Goal: Task Accomplishment & Management: Use online tool/utility

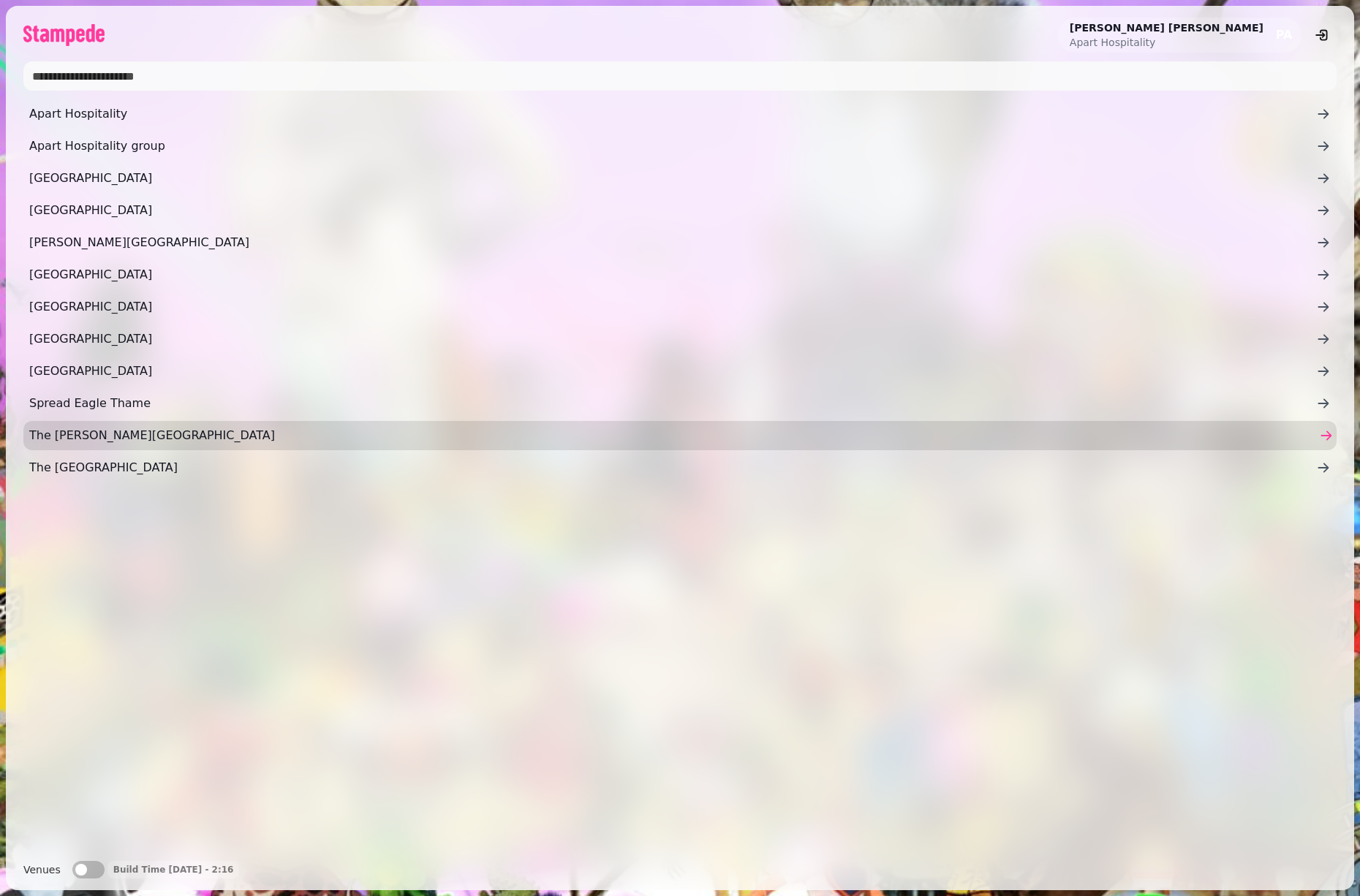
click at [109, 436] on span "The Izaak Walton Country House Hotel" at bounding box center [672, 436] width 1287 height 17
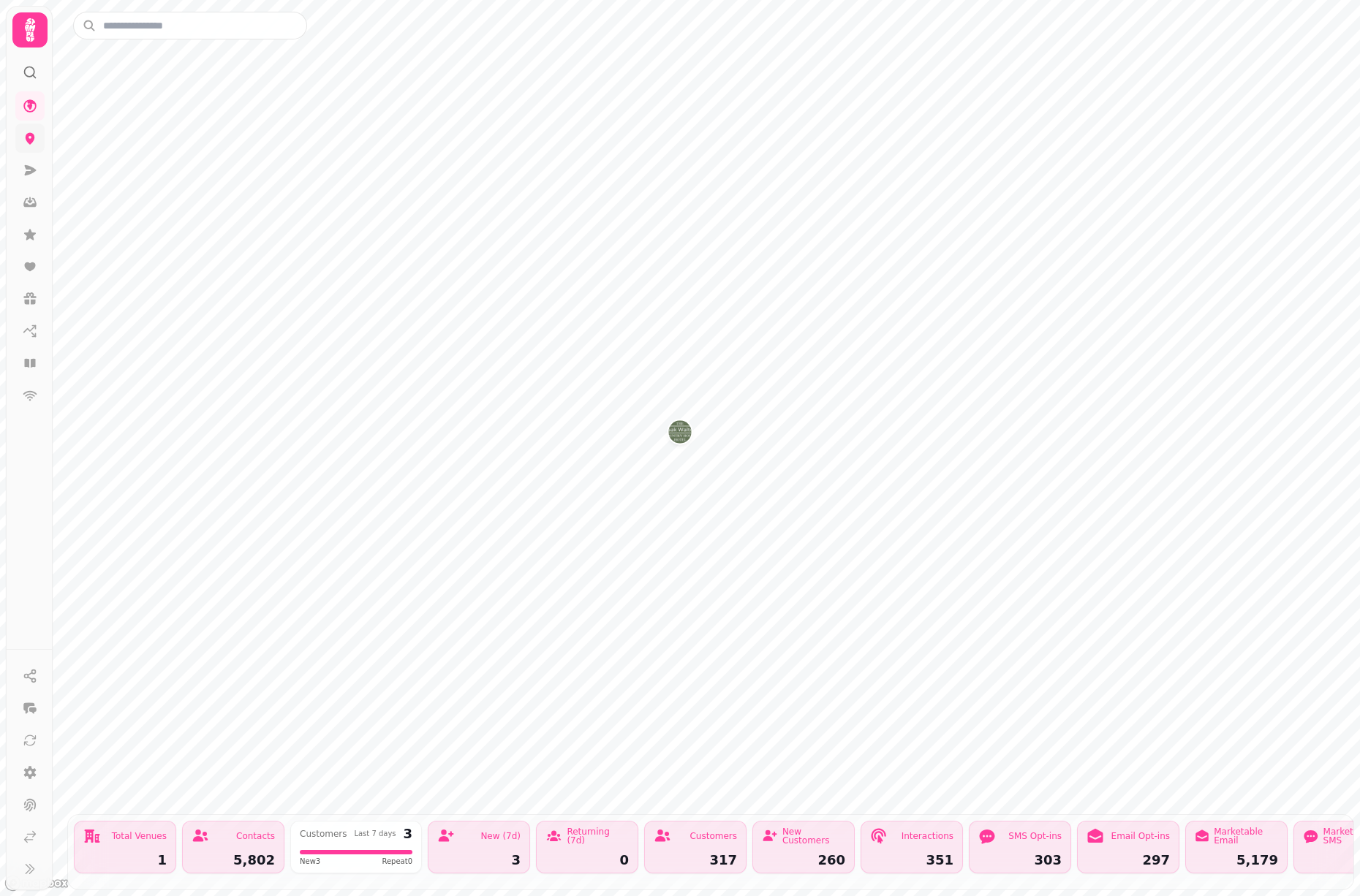
click at [35, 144] on icon at bounding box center [30, 137] width 14 height 14
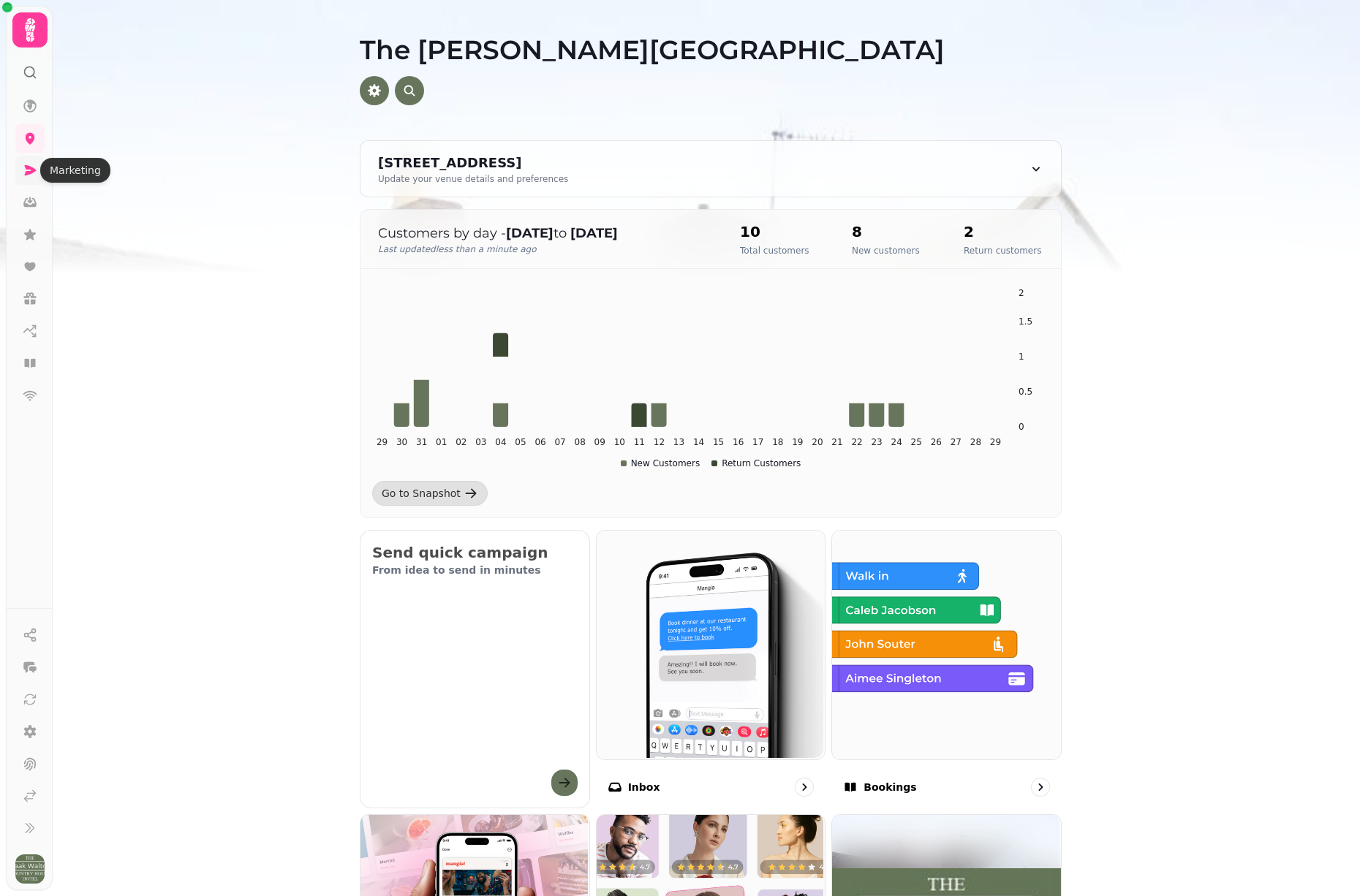
click at [37, 171] on icon at bounding box center [30, 170] width 14 height 14
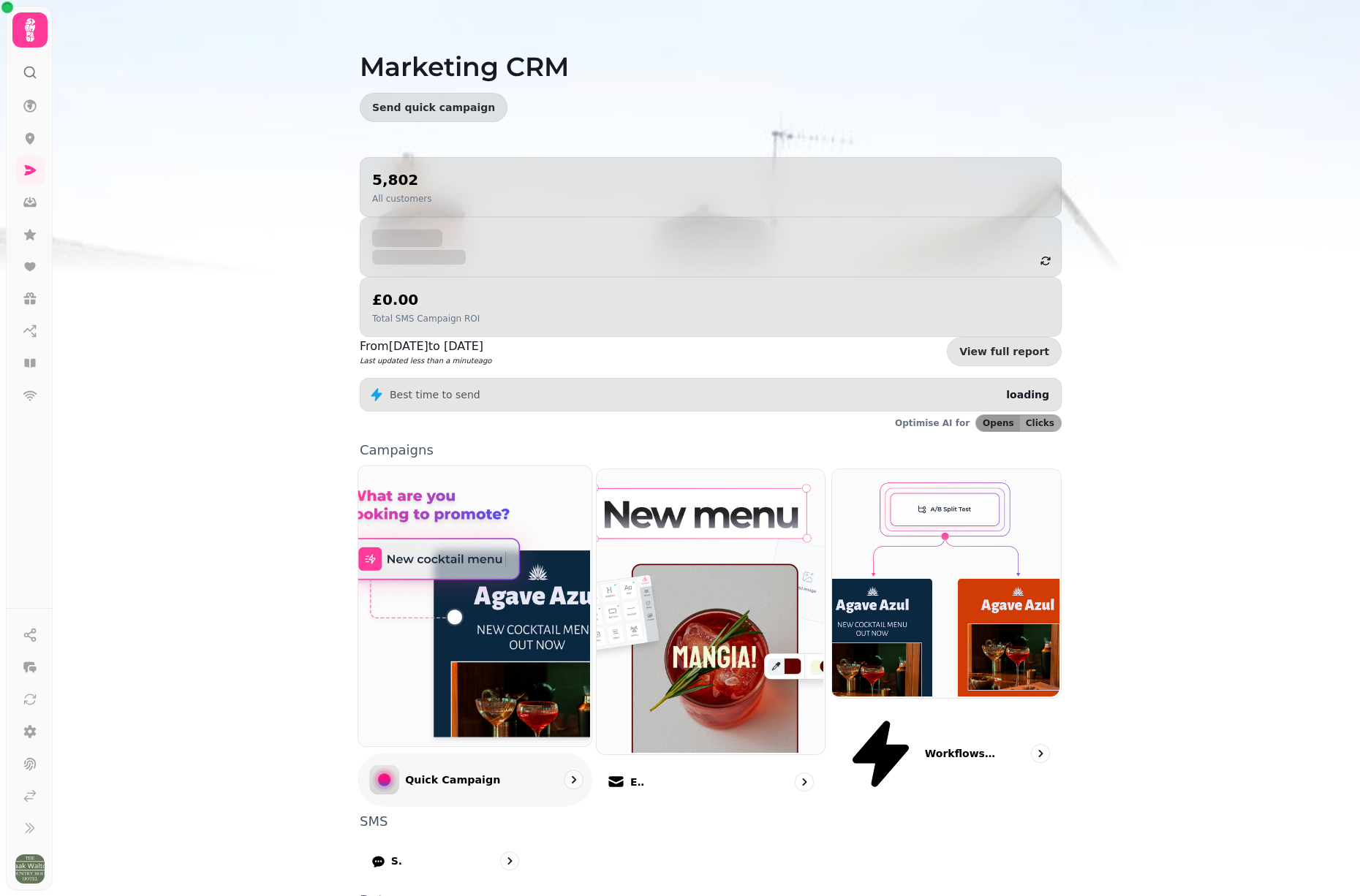
scroll to position [16, 0]
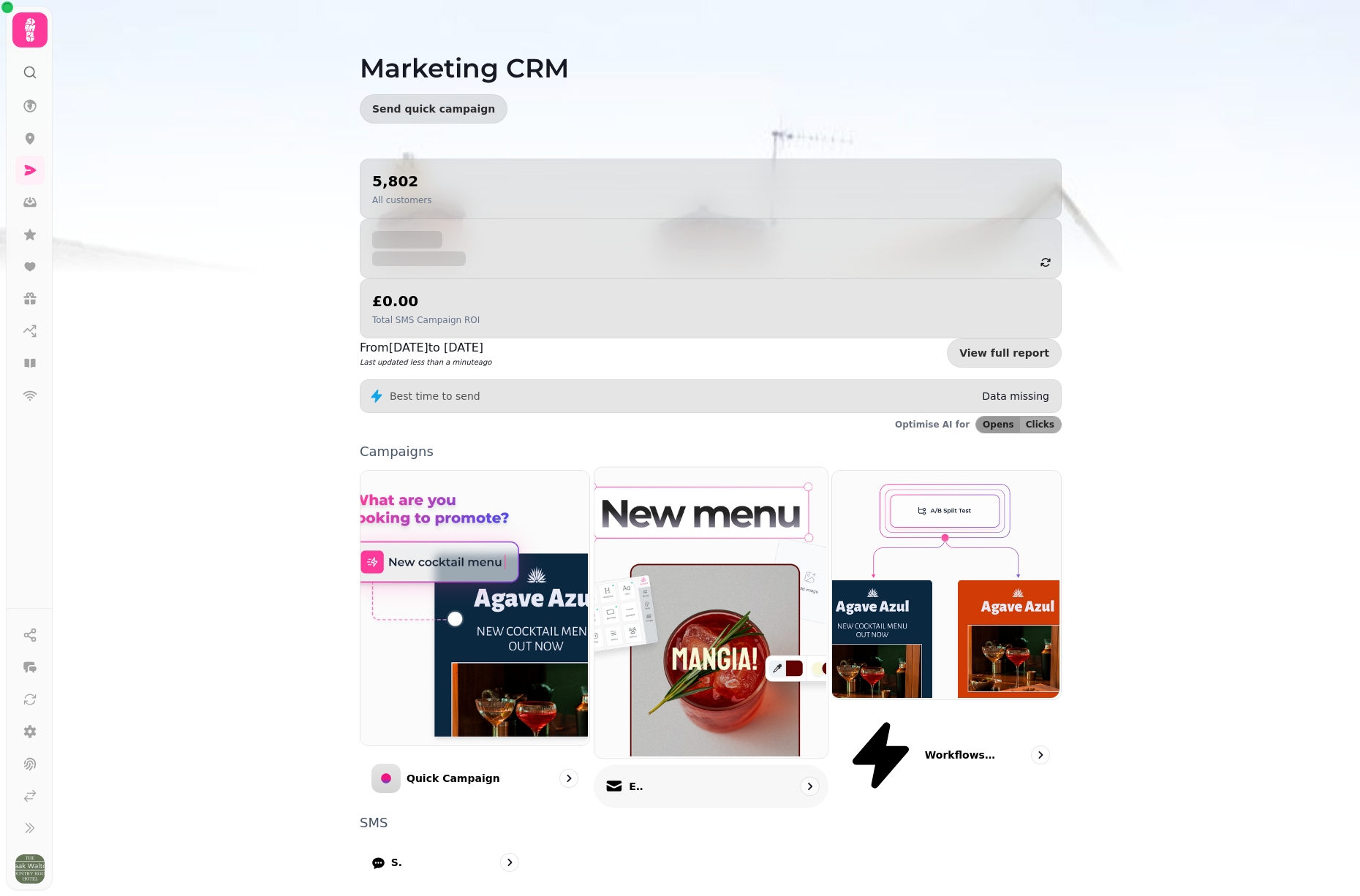
click at [662, 765] on div "Email" at bounding box center [711, 786] width 235 height 43
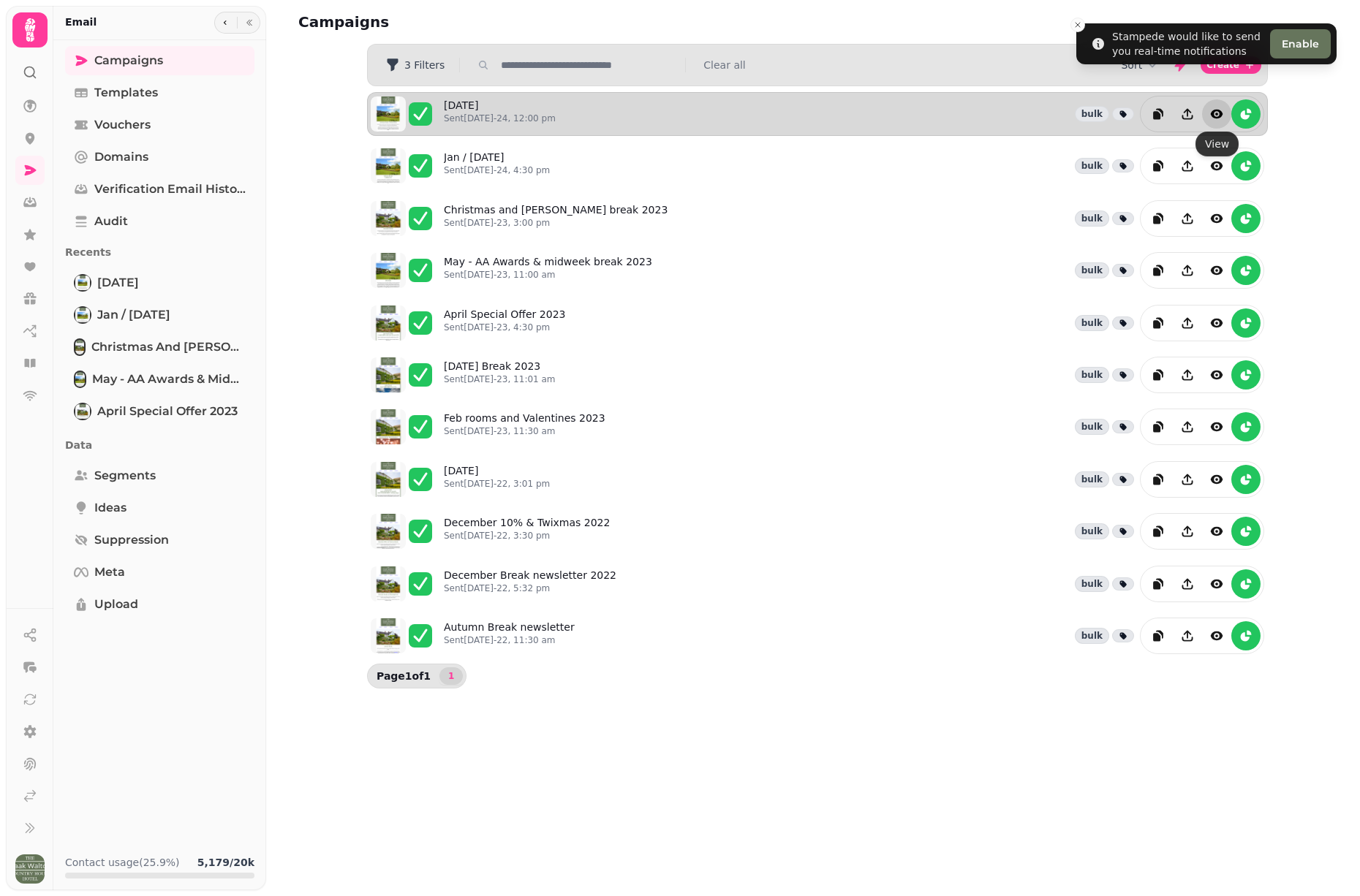
click at [1214, 116] on icon "view" at bounding box center [1217, 113] width 13 height 9
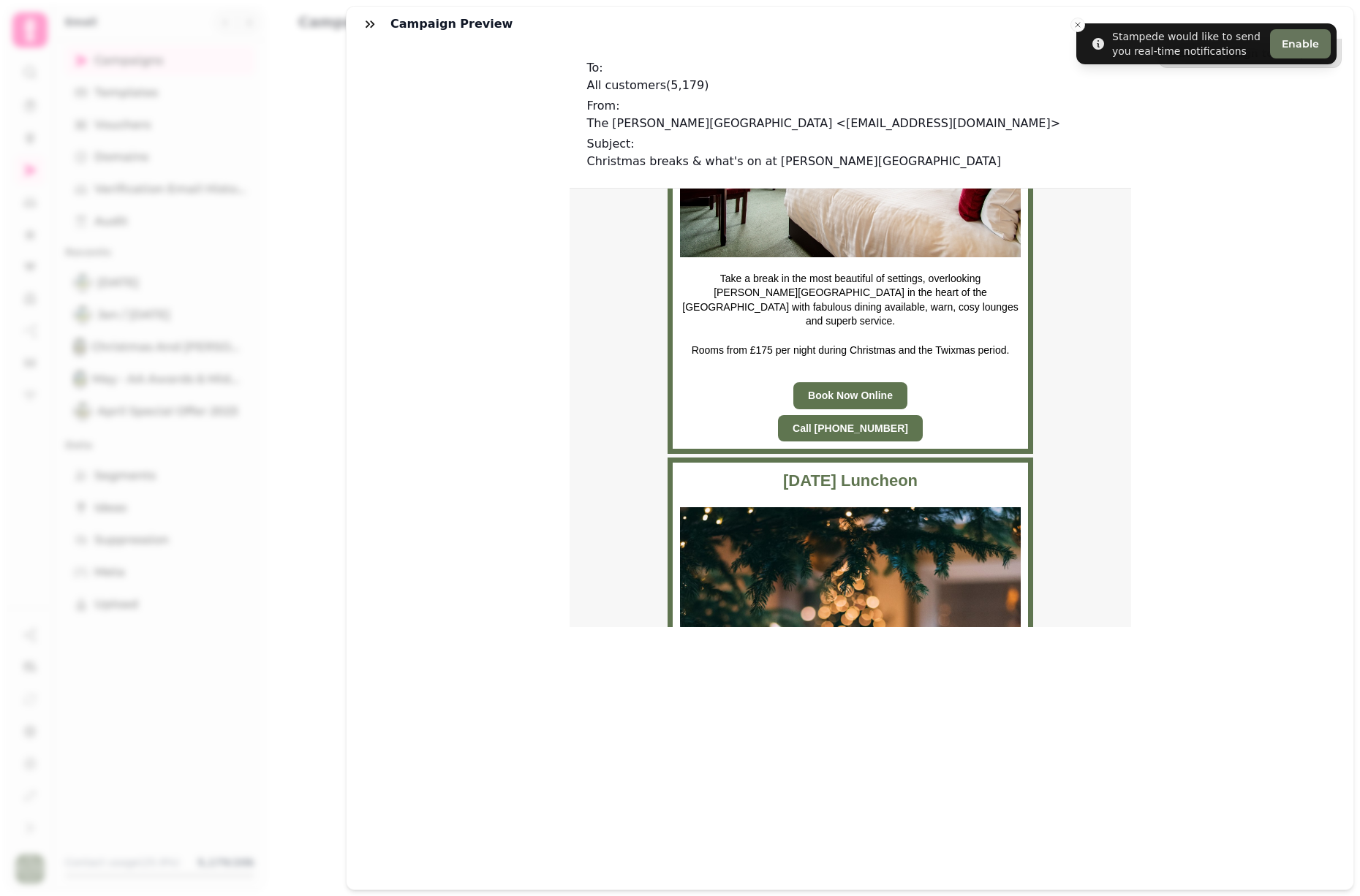
scroll to position [868, 0]
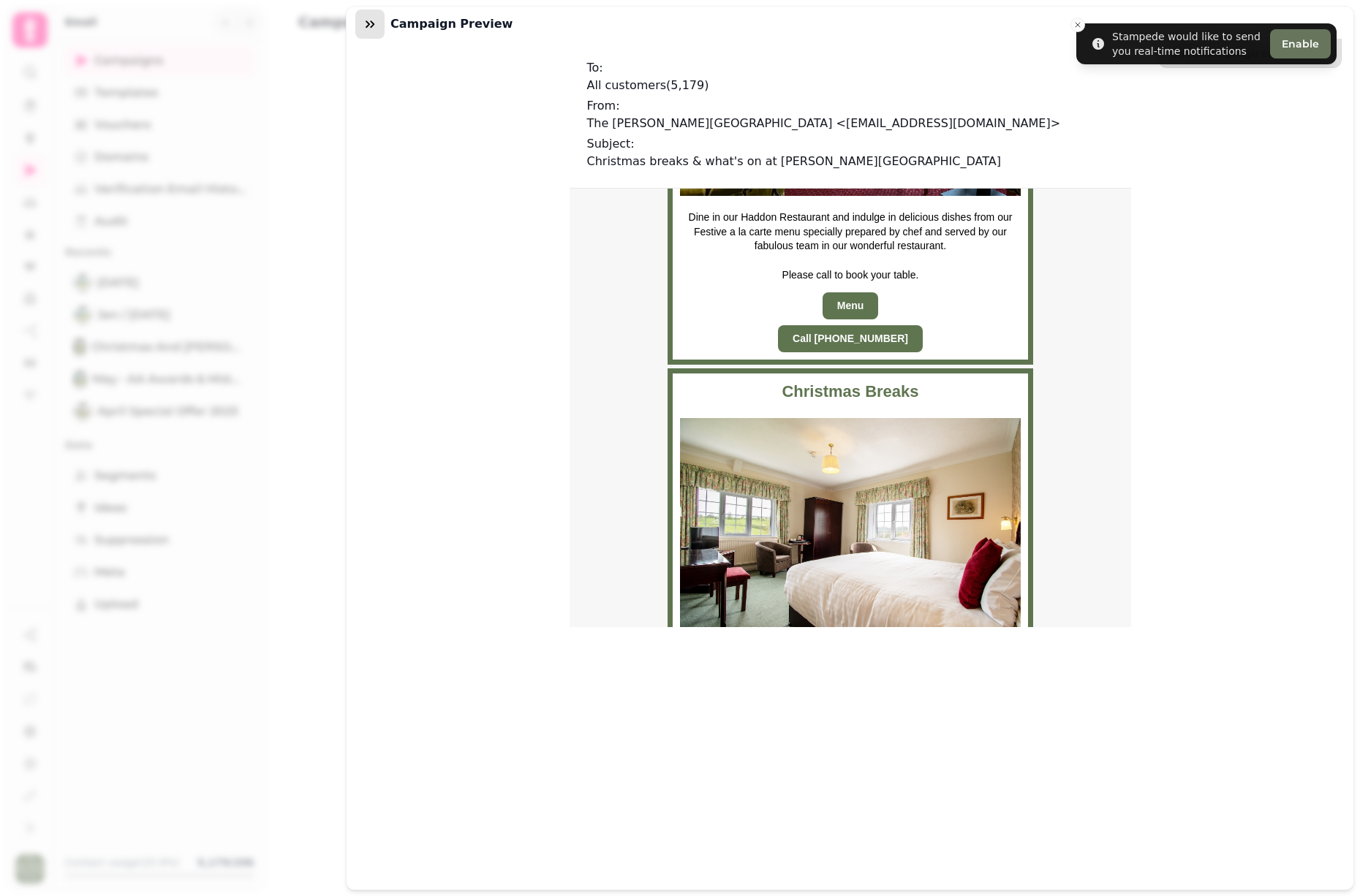
click at [363, 16] on icon "button" at bounding box center [369, 23] width 14 height 14
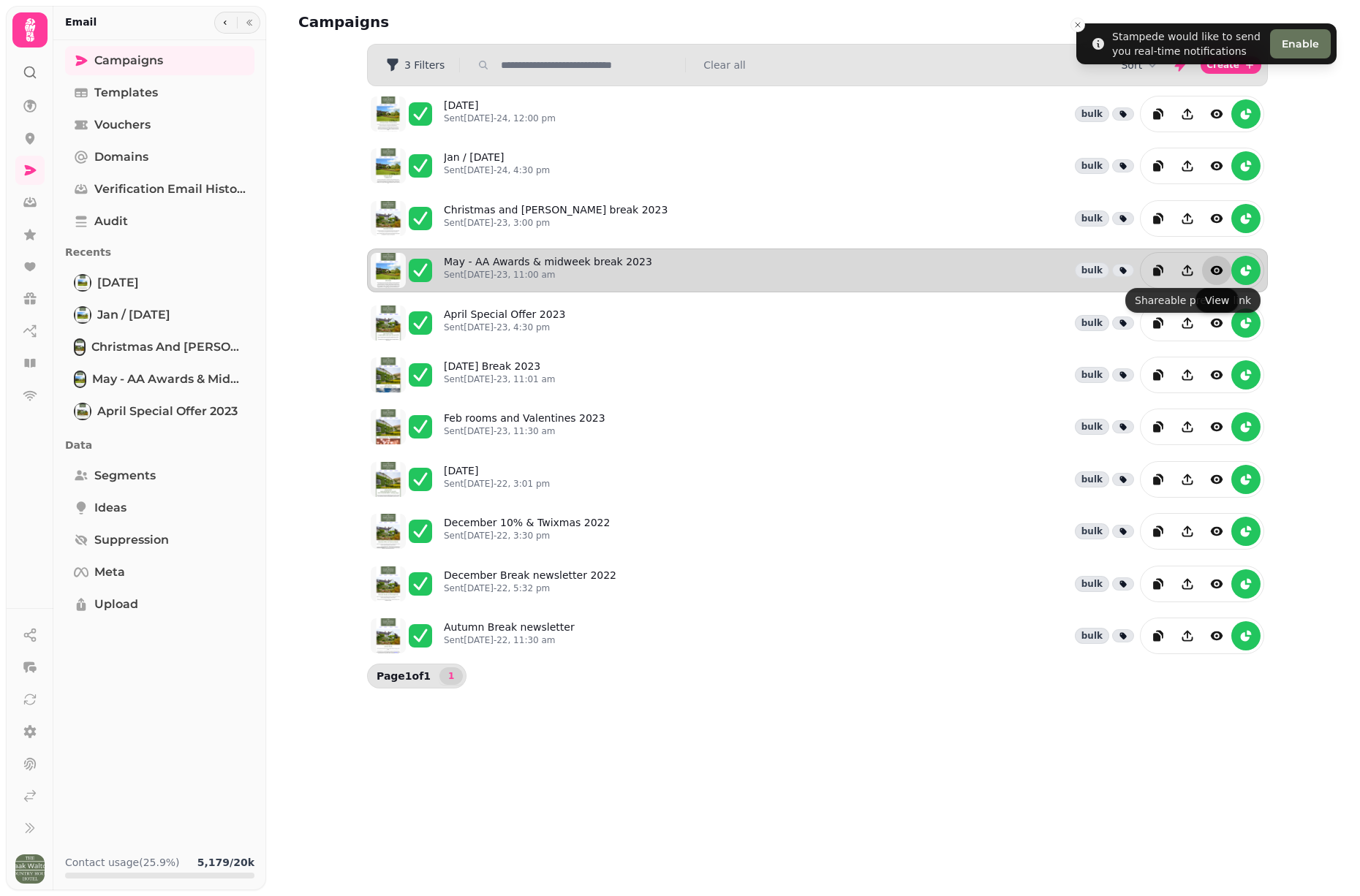
click at [1217, 269] on icon "view" at bounding box center [1216, 270] width 14 height 14
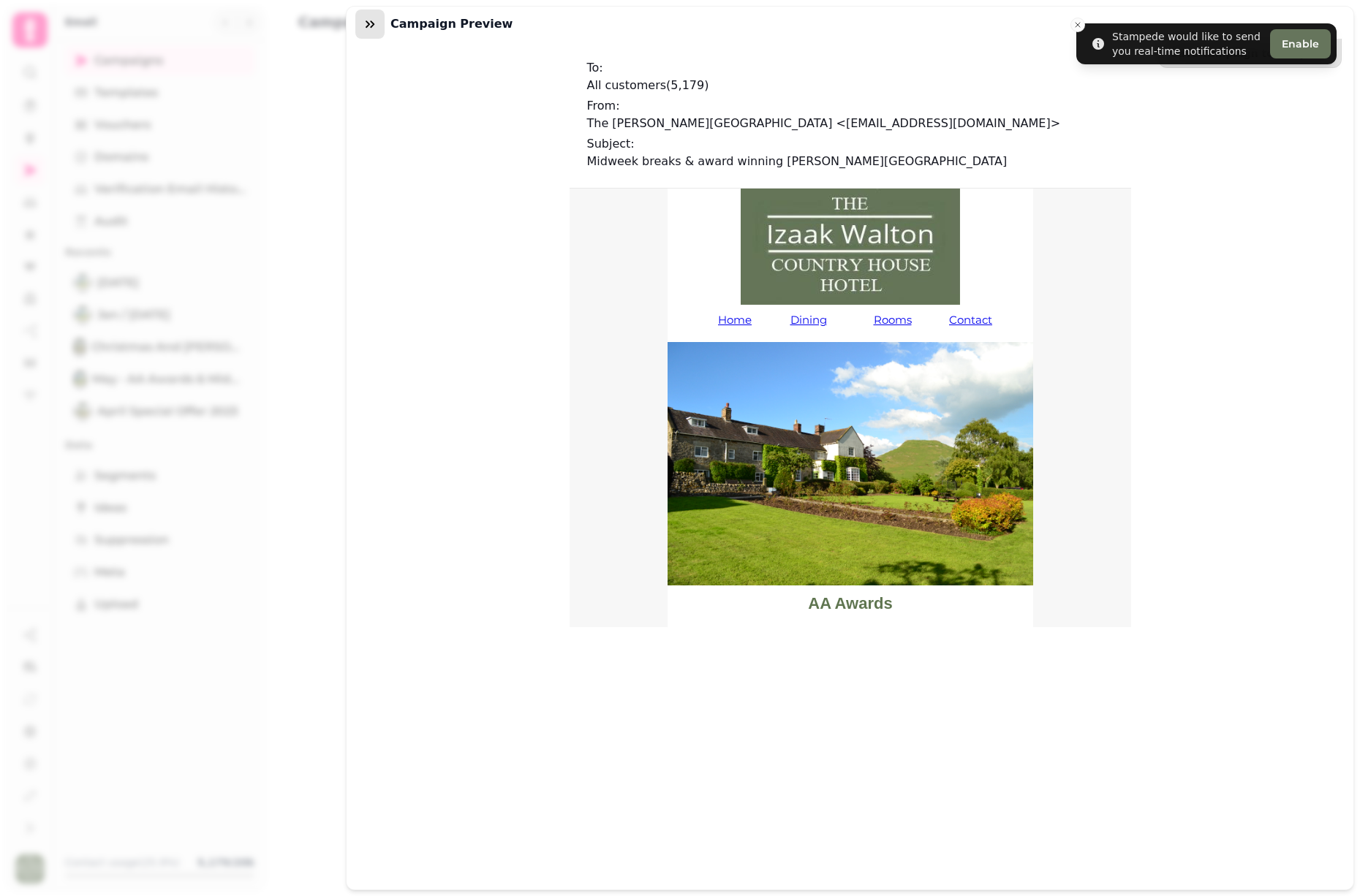
click at [373, 25] on icon "button" at bounding box center [369, 24] width 9 height 8
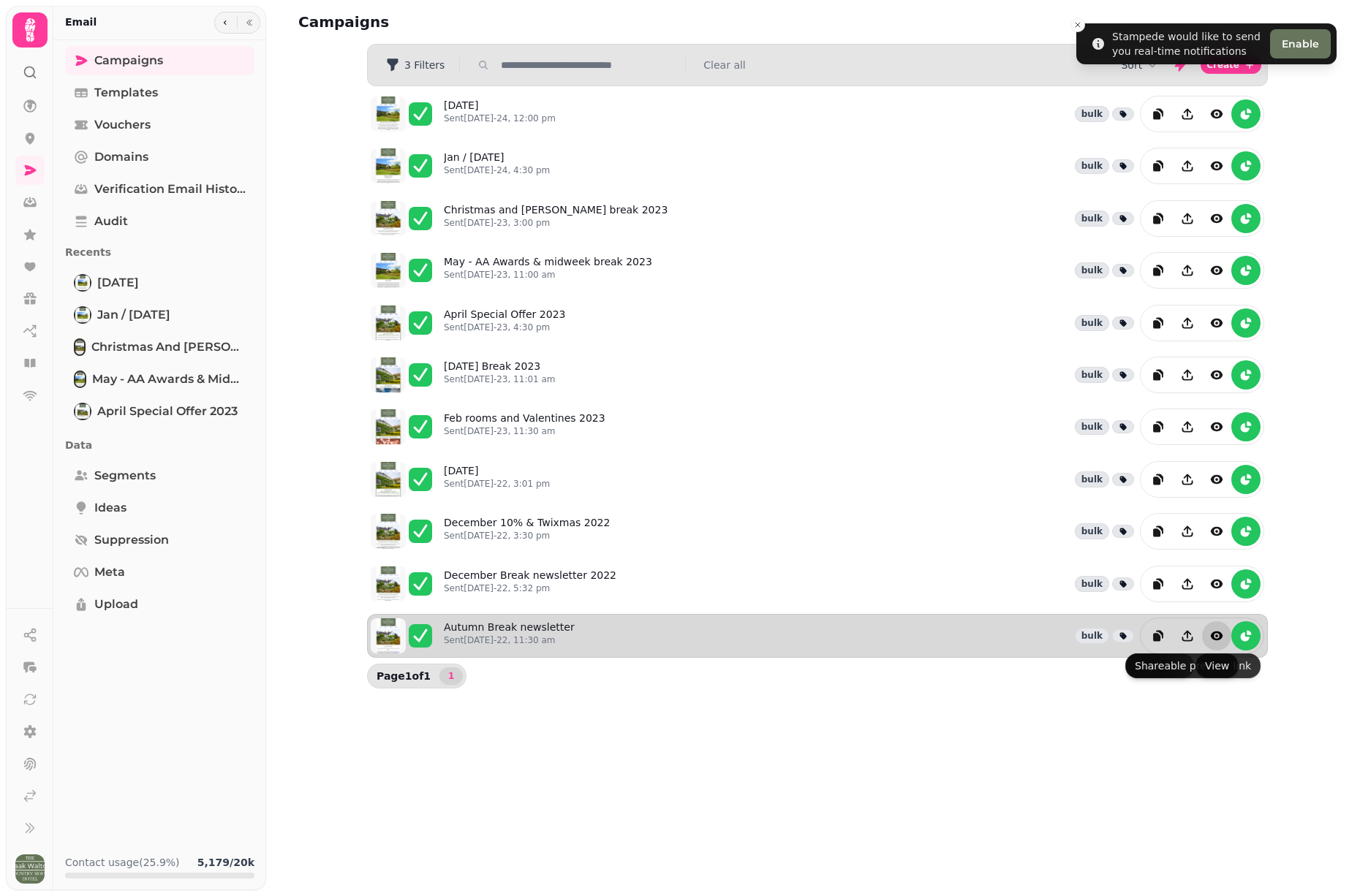
click at [1217, 638] on icon "view" at bounding box center [1217, 635] width 13 height 9
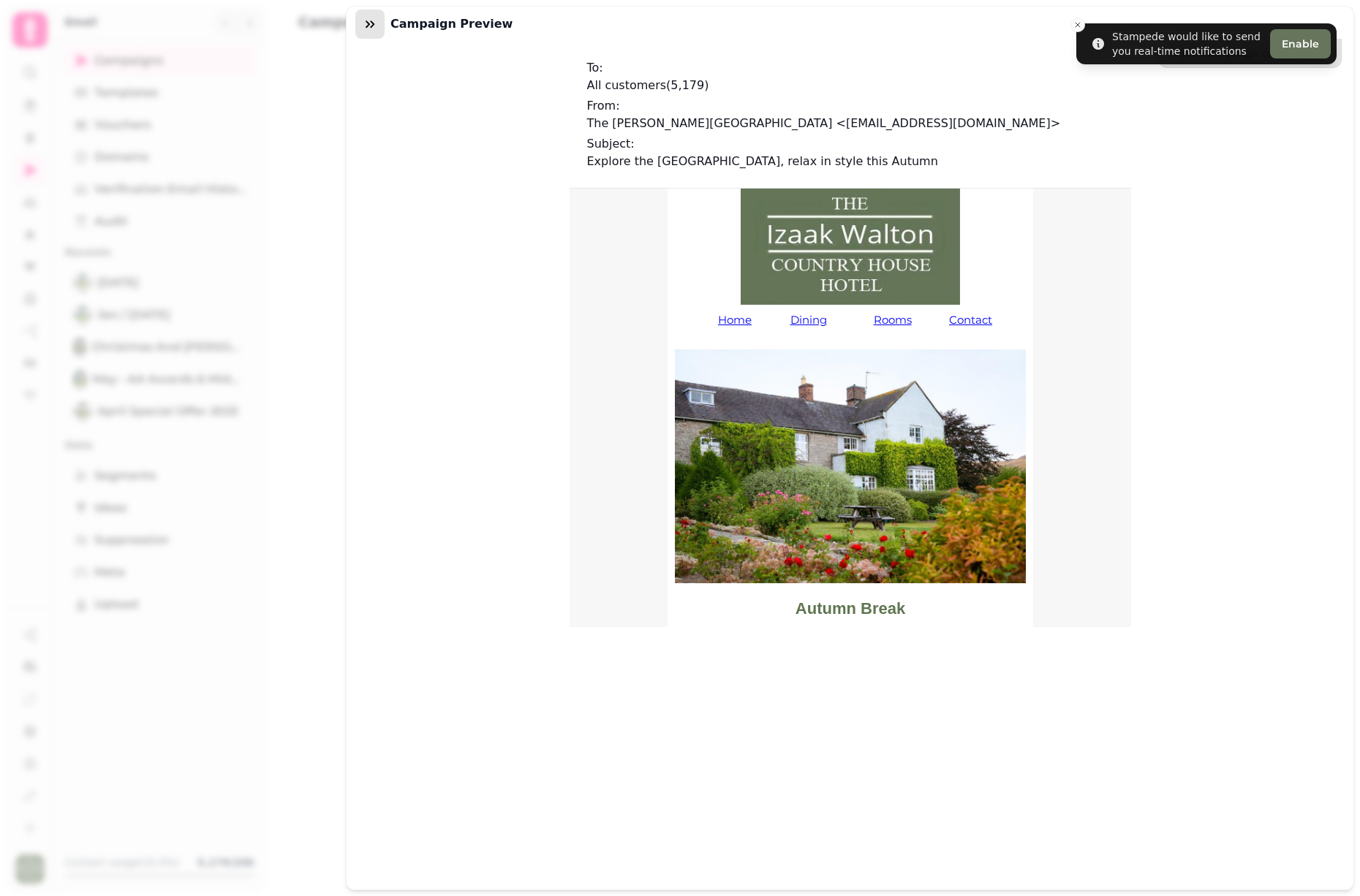
click at [362, 14] on button "button" at bounding box center [369, 24] width 29 height 29
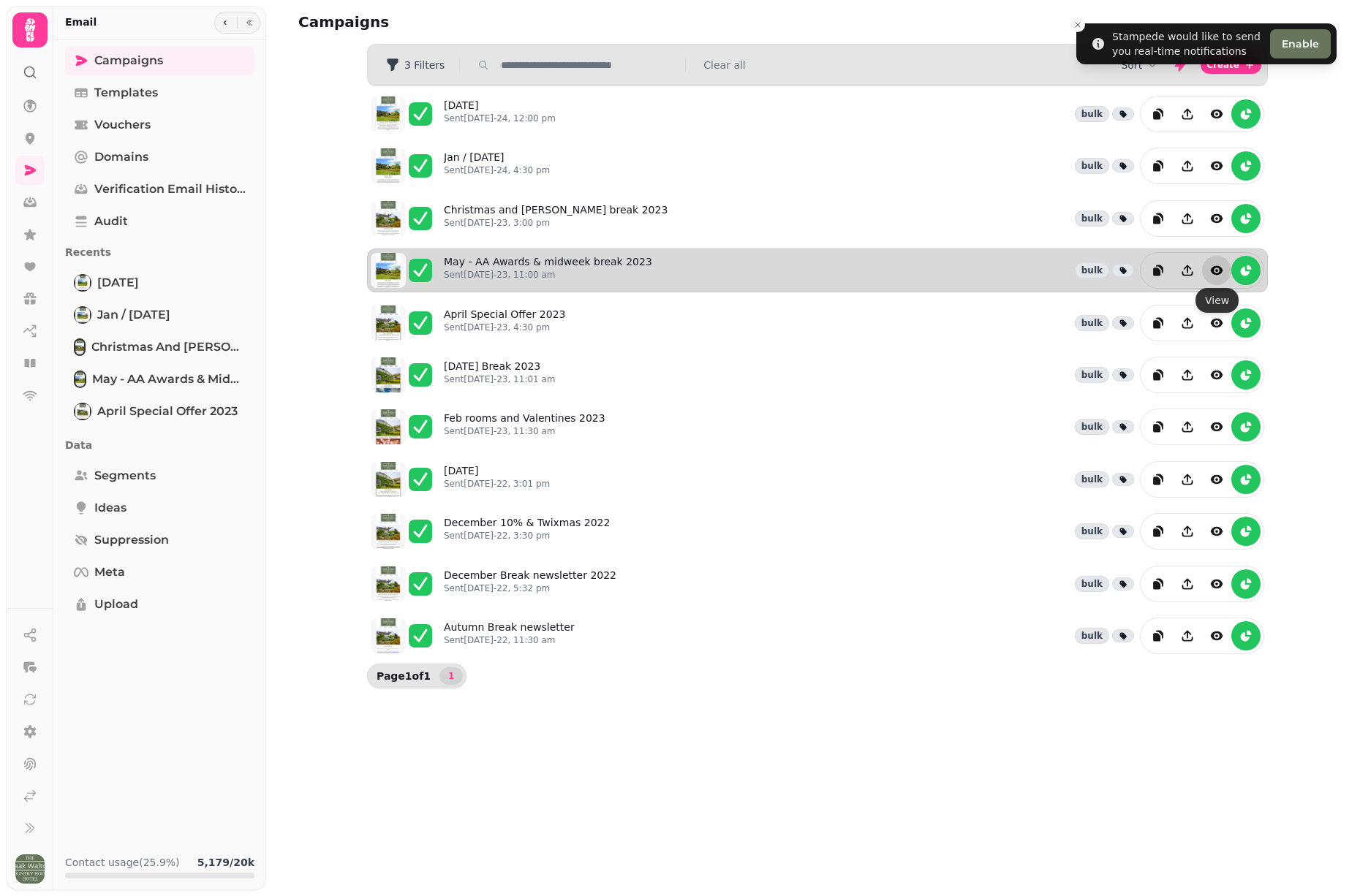
click at [1216, 274] on icon "view" at bounding box center [1217, 270] width 13 height 9
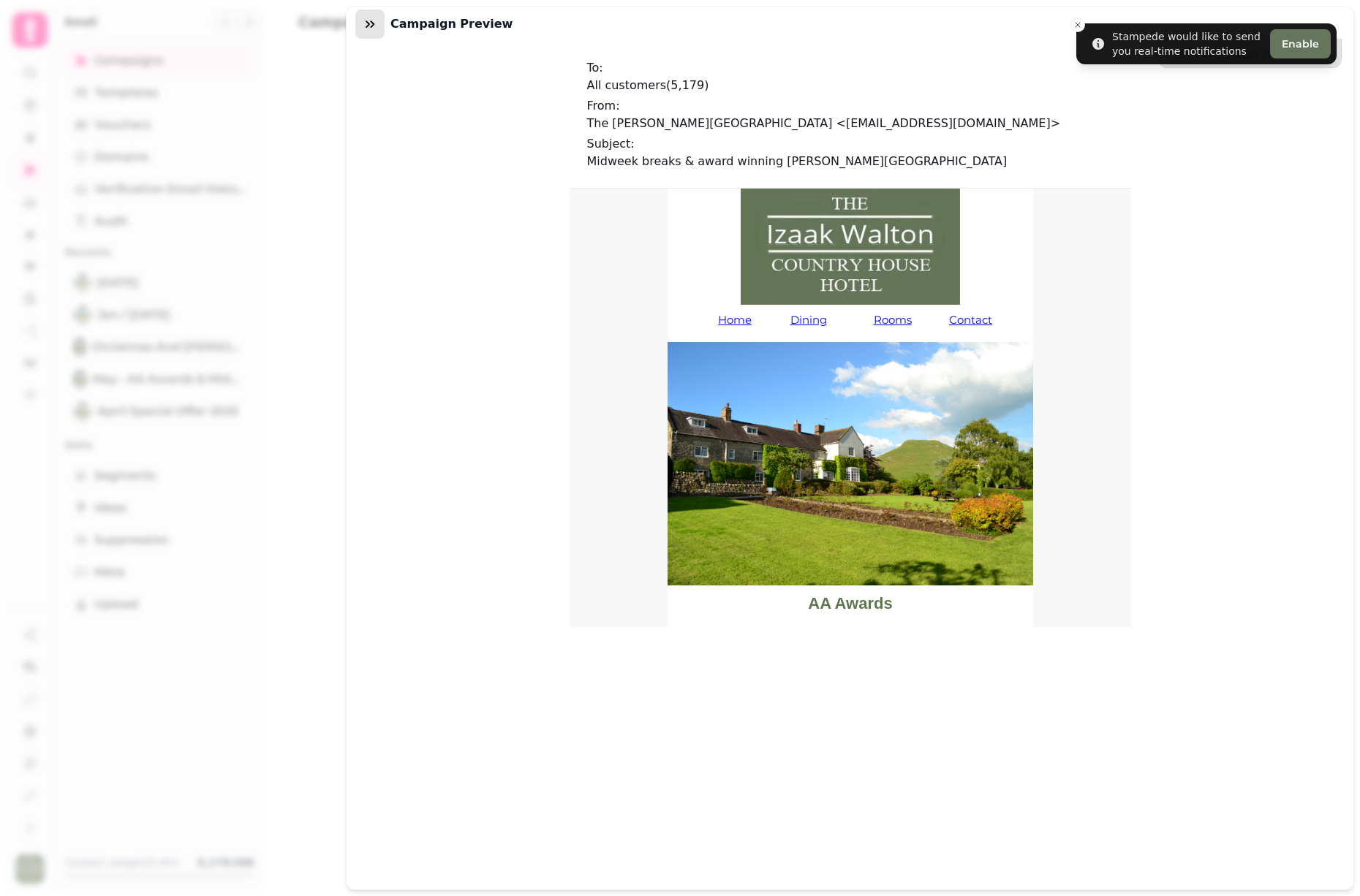
click at [380, 26] on button "button" at bounding box center [369, 24] width 29 height 29
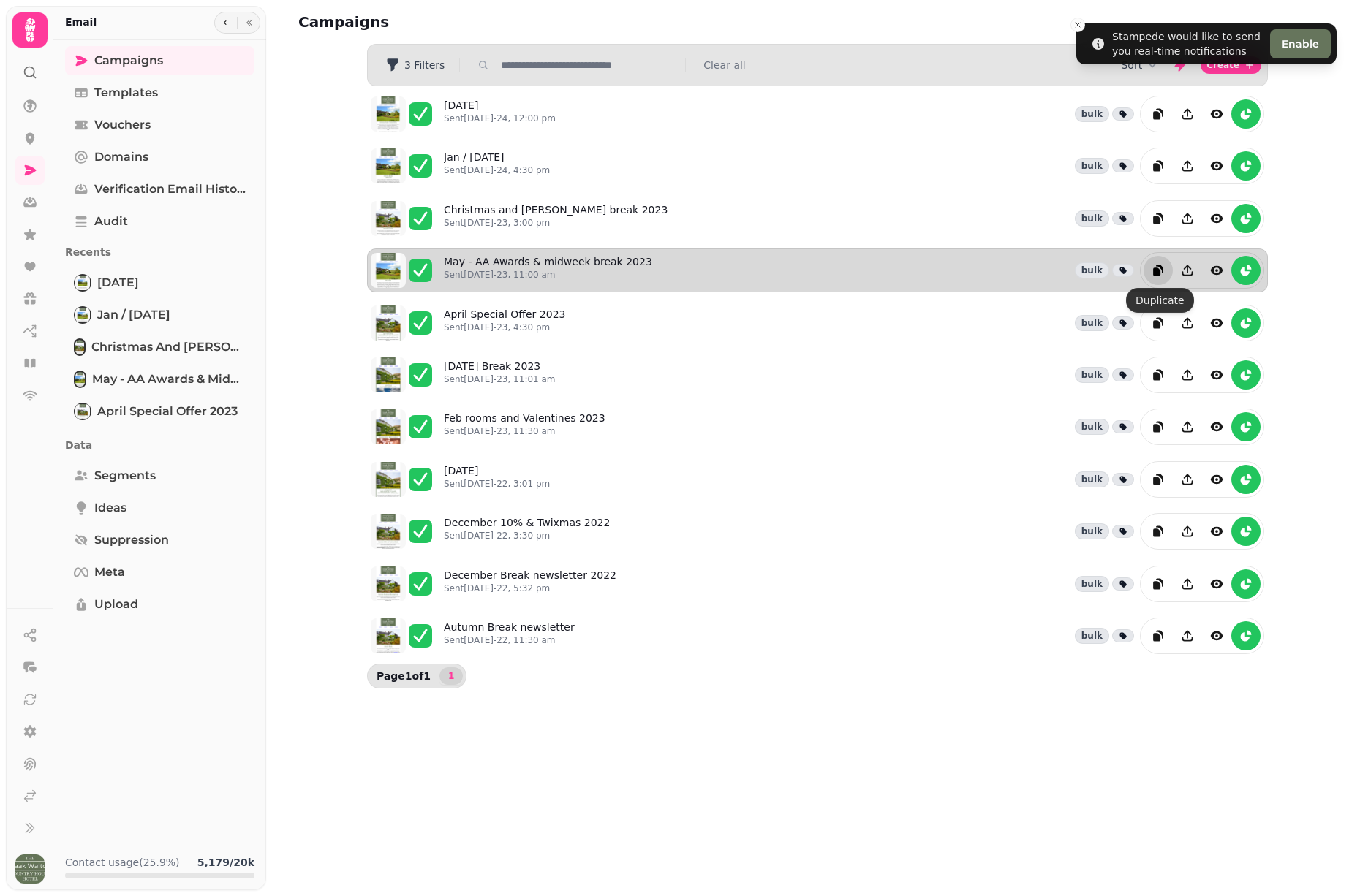
click at [1154, 270] on icon "duplicate" at bounding box center [1157, 271] width 8 height 8
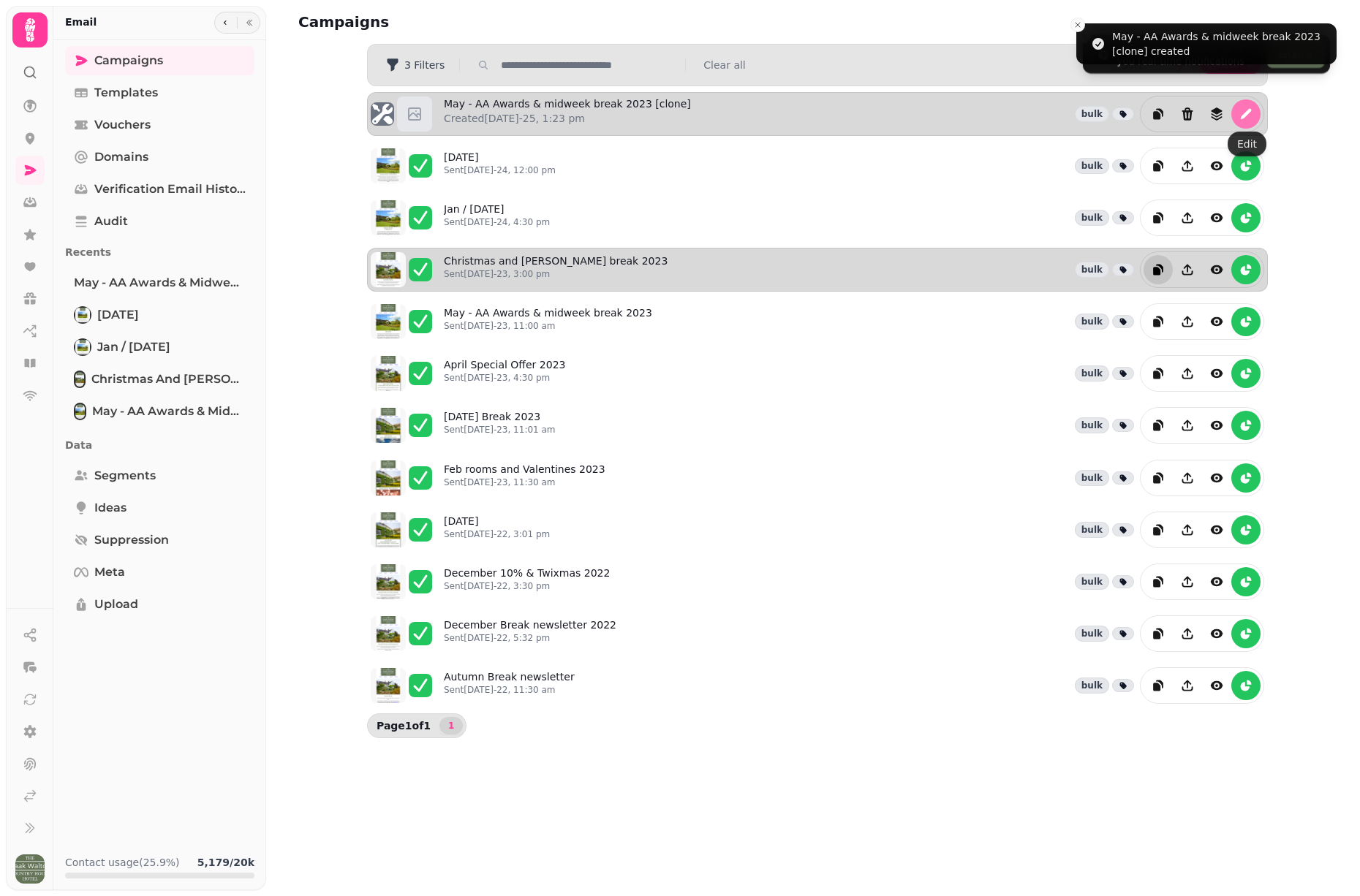
click at [1247, 112] on icon "edit" at bounding box center [1246, 113] width 11 height 11
